Goal: Information Seeking & Learning: Learn about a topic

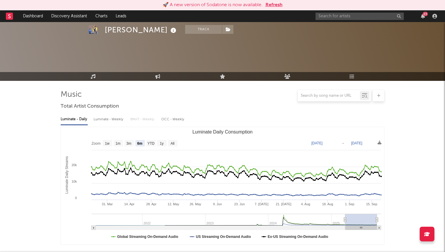
select select "6m"
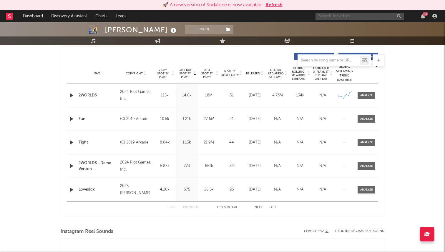
click at [333, 15] on input "text" at bounding box center [359, 16] width 88 height 7
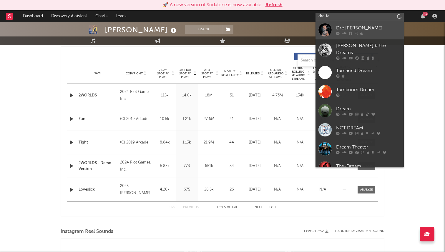
type input "dre ta"
click at [352, 29] on div "Dré [PERSON_NAME]" at bounding box center [368, 27] width 65 height 7
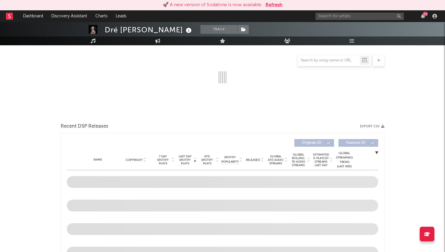
select select "1w"
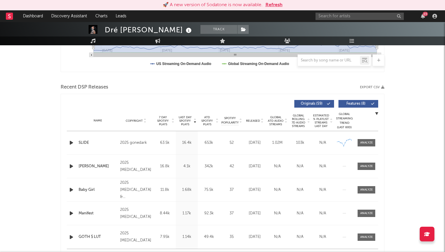
scroll to position [174, 0]
